Goal: Task Accomplishment & Management: Complete application form

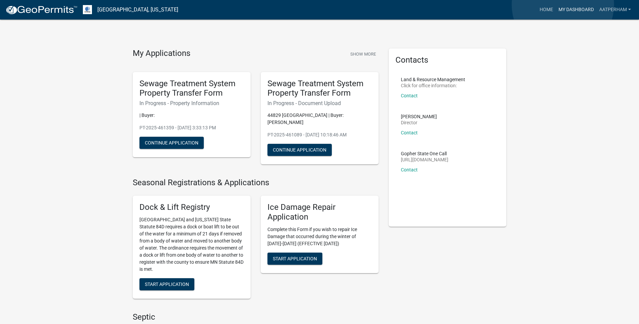
click at [563, 5] on link "My Dashboard" at bounding box center [576, 9] width 41 height 13
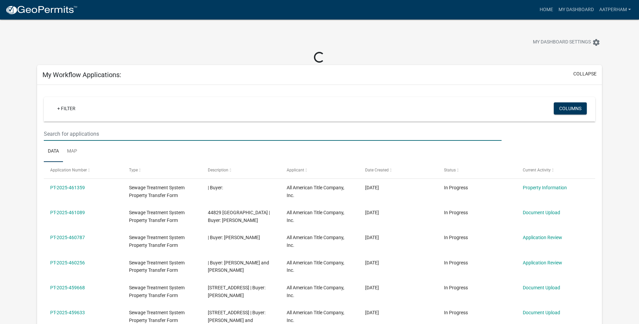
click at [96, 132] on input "text" at bounding box center [273, 134] width 458 height 14
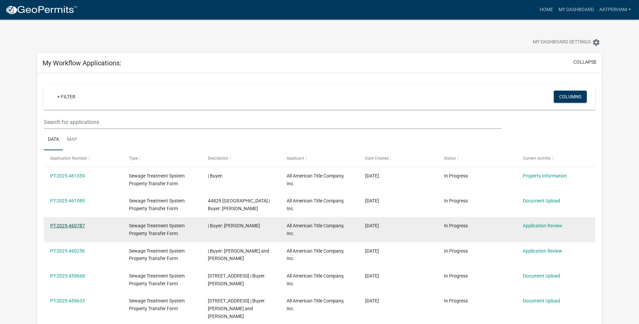
click at [58, 227] on link "PT-2025-460787" at bounding box center [67, 225] width 35 height 5
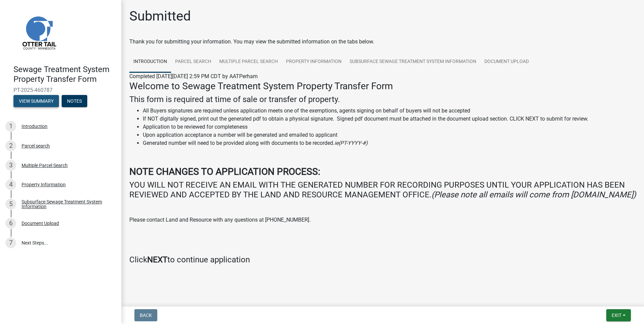
click at [32, 102] on button "View Summary" at bounding box center [35, 101] width 45 height 12
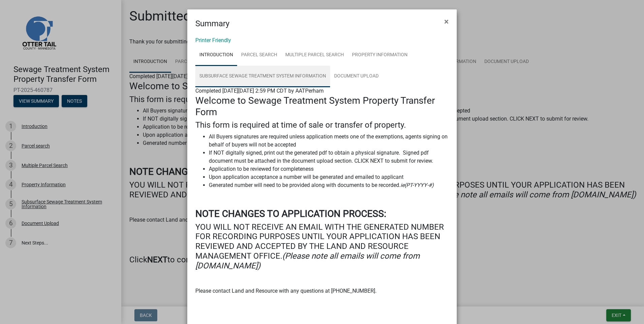
click at [258, 78] on link "Subsurface Sewage Treatment System Information" at bounding box center [262, 77] width 135 height 22
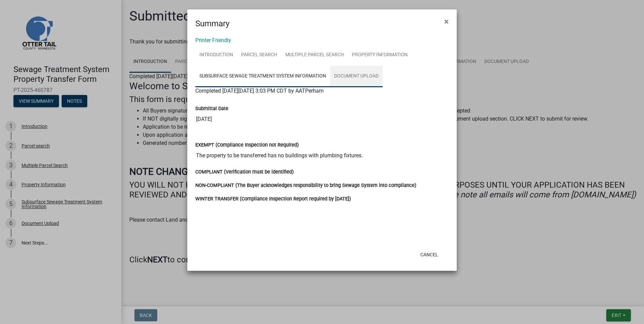
click at [341, 73] on link "Document Upload" at bounding box center [356, 77] width 53 height 22
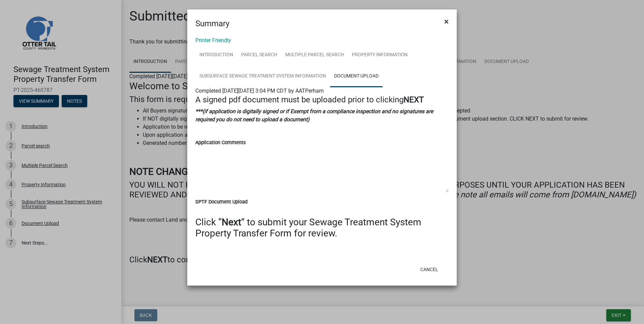
click at [445, 21] on span "×" at bounding box center [446, 21] width 4 height 9
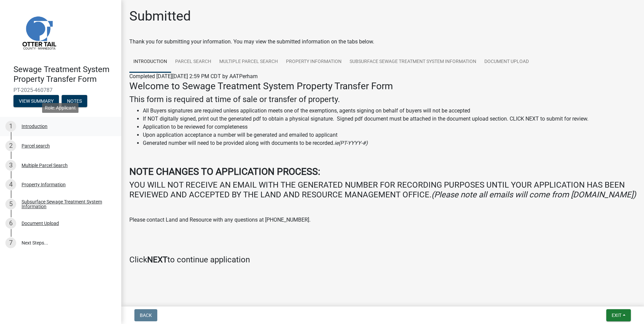
click at [35, 124] on div "Introduction" at bounding box center [35, 126] width 26 height 5
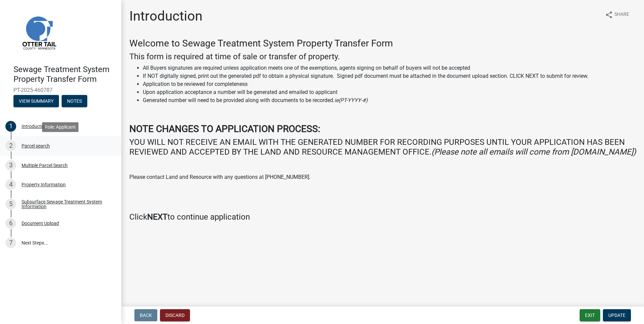
click at [42, 148] on div "2 Parcel search" at bounding box center [57, 145] width 105 height 11
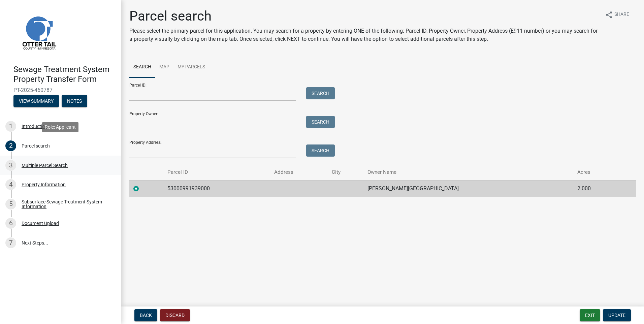
drag, startPoint x: 42, startPoint y: 146, endPoint x: 43, endPoint y: 157, distance: 11.1
click at [42, 145] on div "Parcel search" at bounding box center [36, 145] width 28 height 5
click at [51, 172] on link "3 Multiple Parcel Search" at bounding box center [60, 166] width 121 height 20
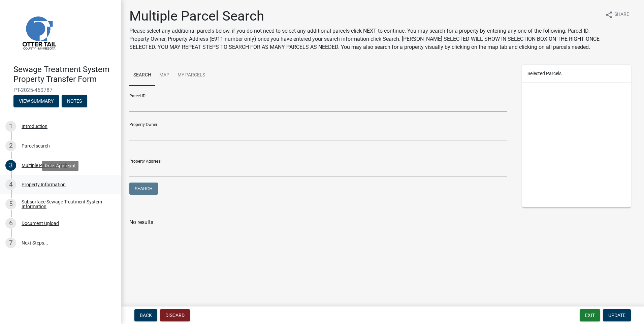
click at [47, 184] on div "Property Information" at bounding box center [44, 184] width 44 height 5
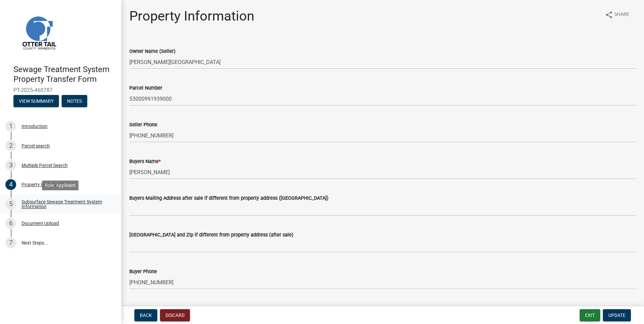
click at [42, 203] on div "Subsurface Sewage Treatment System Information" at bounding box center [66, 203] width 89 height 9
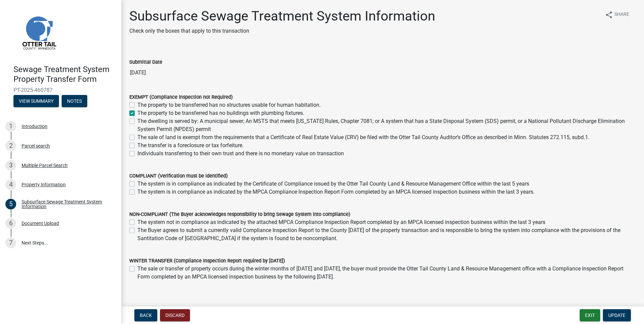
click at [137, 112] on label "The property to be transferred has no buildings with plumbing fixtures." at bounding box center [220, 113] width 167 height 8
click at [137, 112] on input "The property to be transferred has no buildings with plumbing fixtures." at bounding box center [139, 111] width 4 height 4
checkbox input "false"
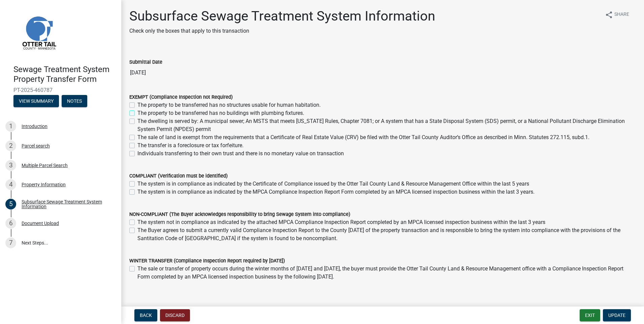
checkbox input "false"
click at [617, 312] on span "Update" at bounding box center [616, 314] width 17 height 5
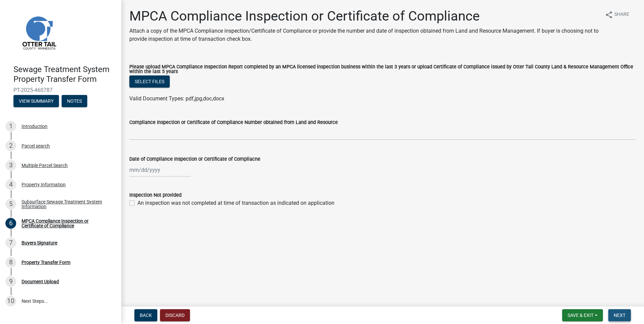
click at [619, 315] on span "Next" at bounding box center [620, 314] width 12 height 5
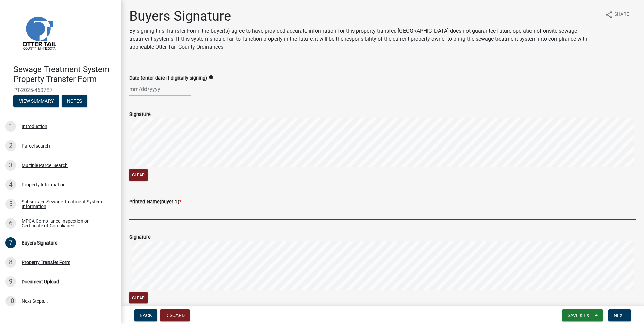
click at [157, 215] on input "Printed Name(buyer 1) *" at bounding box center [382, 213] width 506 height 14
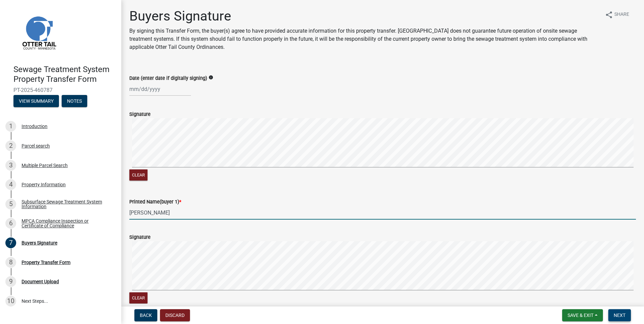
type input "[PERSON_NAME]"
click at [619, 315] on span "Next" at bounding box center [620, 314] width 12 height 5
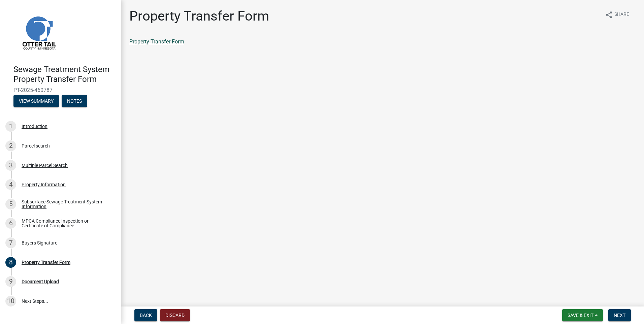
click at [156, 39] on link "Property Transfer Form" at bounding box center [156, 41] width 55 height 6
